Goal: Navigation & Orientation: Go to known website

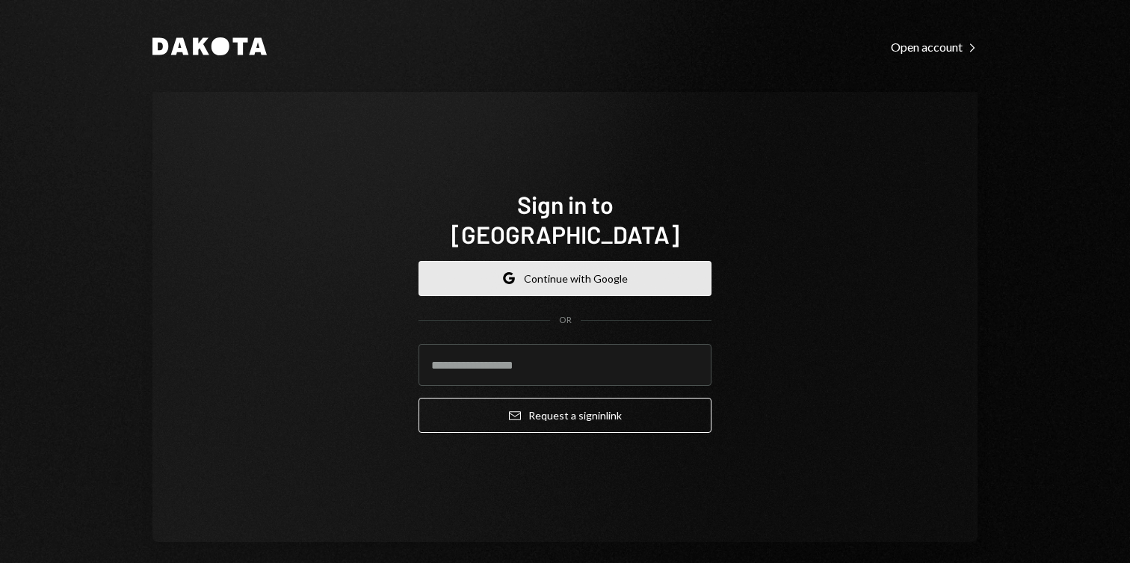
click at [489, 268] on button "Google Continue with Google" at bounding box center [565, 278] width 293 height 35
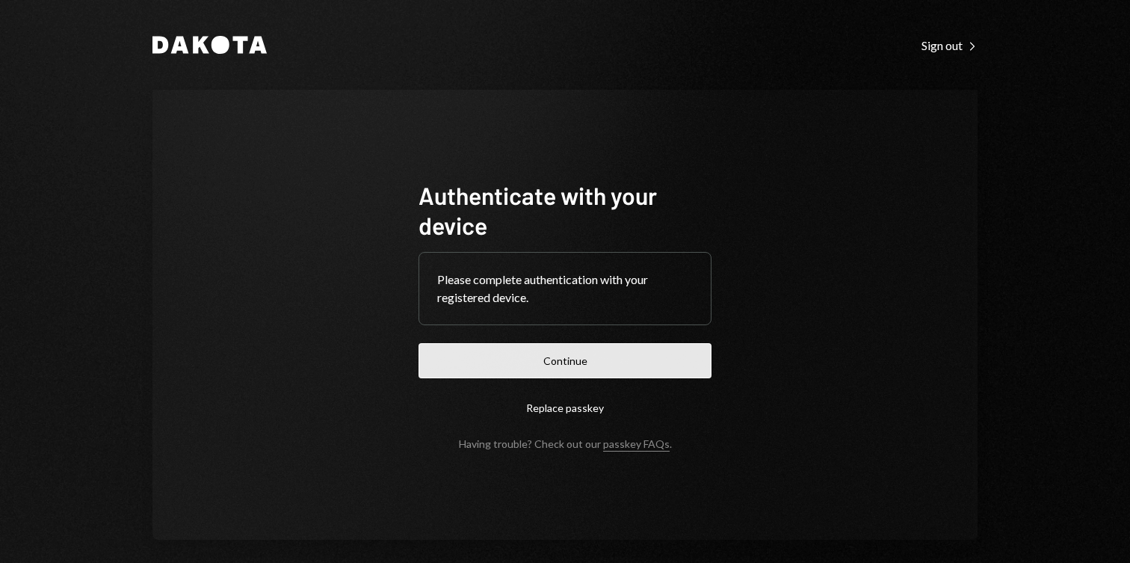
click at [478, 362] on button "Continue" at bounding box center [565, 360] width 293 height 35
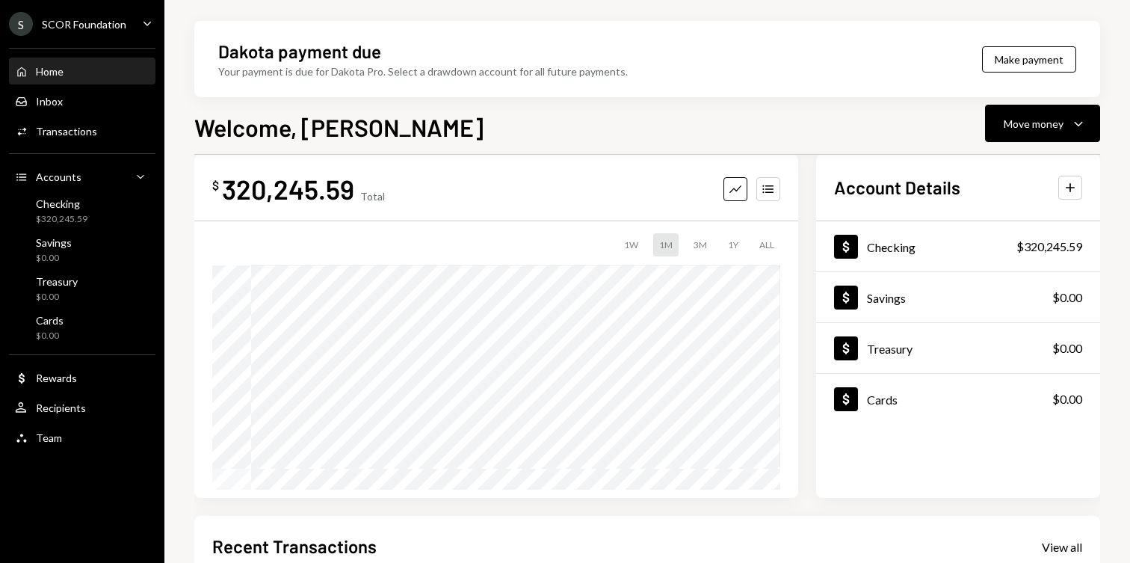
scroll to position [338, 0]
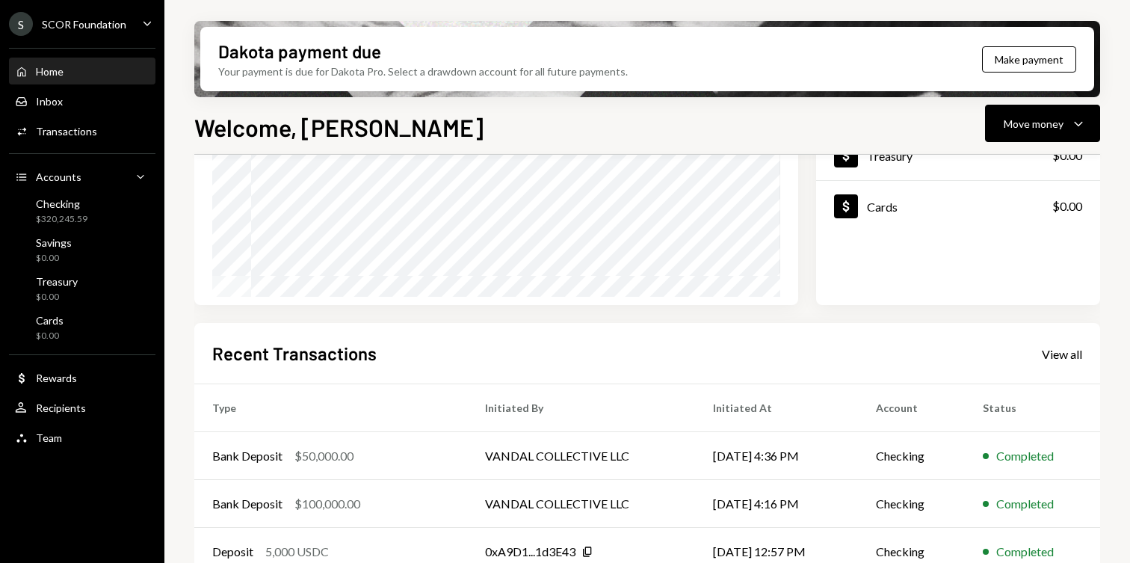
scroll to position [338, 0]
